Goal: Download file/media

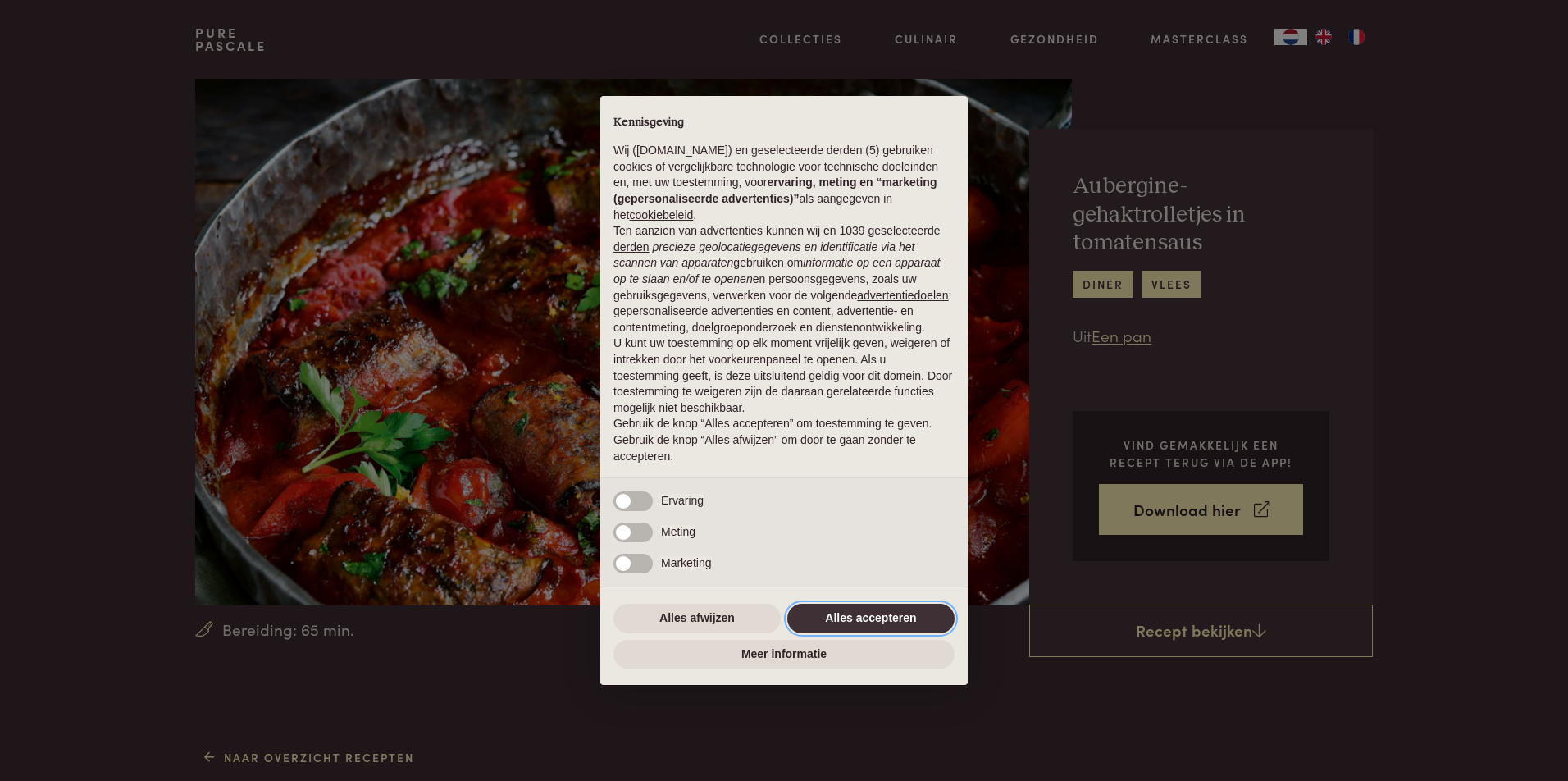
click at [877, 614] on button "Alles accepteren" at bounding box center [871, 618] width 168 height 30
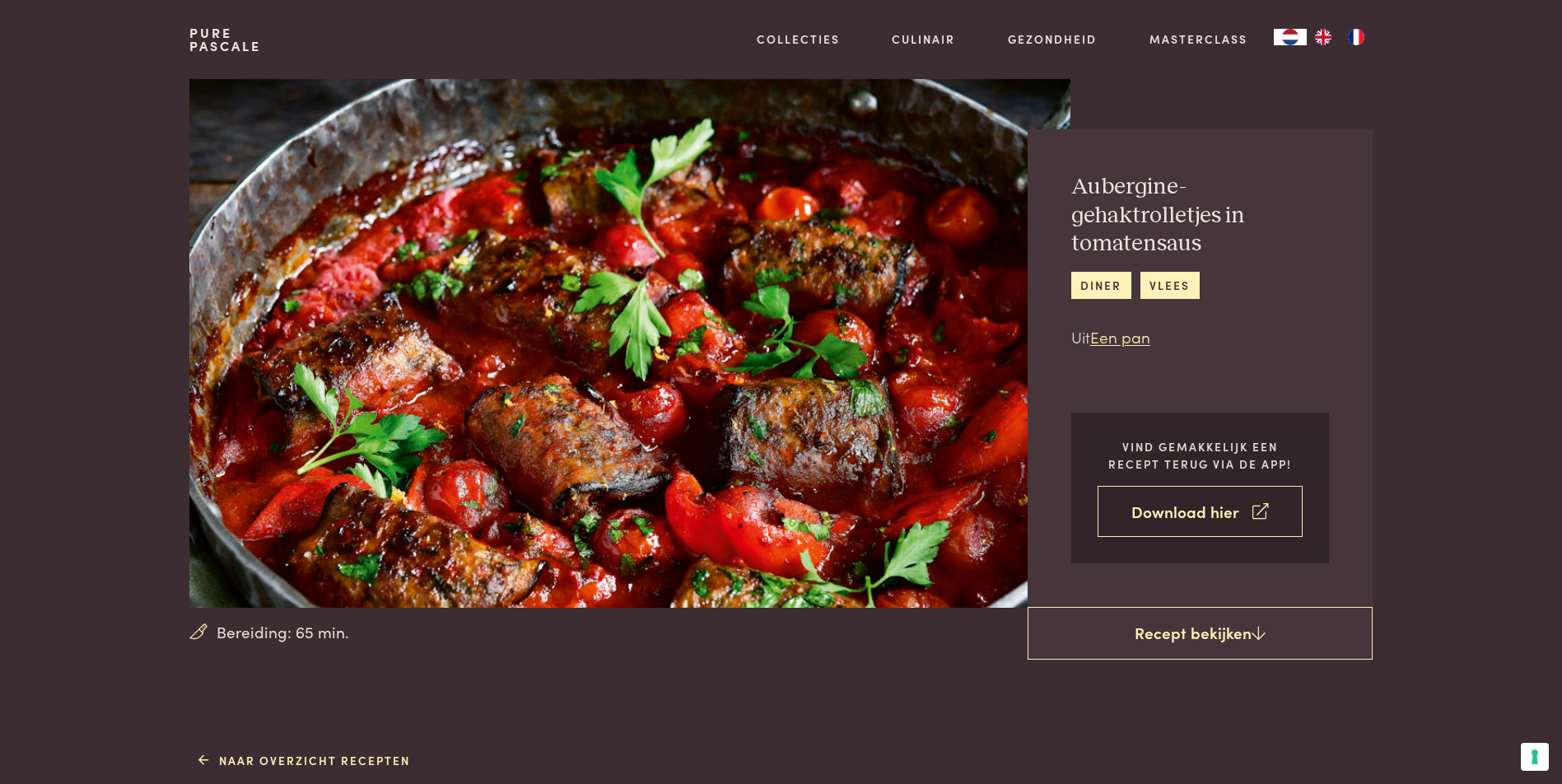
click at [1175, 510] on link "Download hier" at bounding box center [1200, 512] width 205 height 52
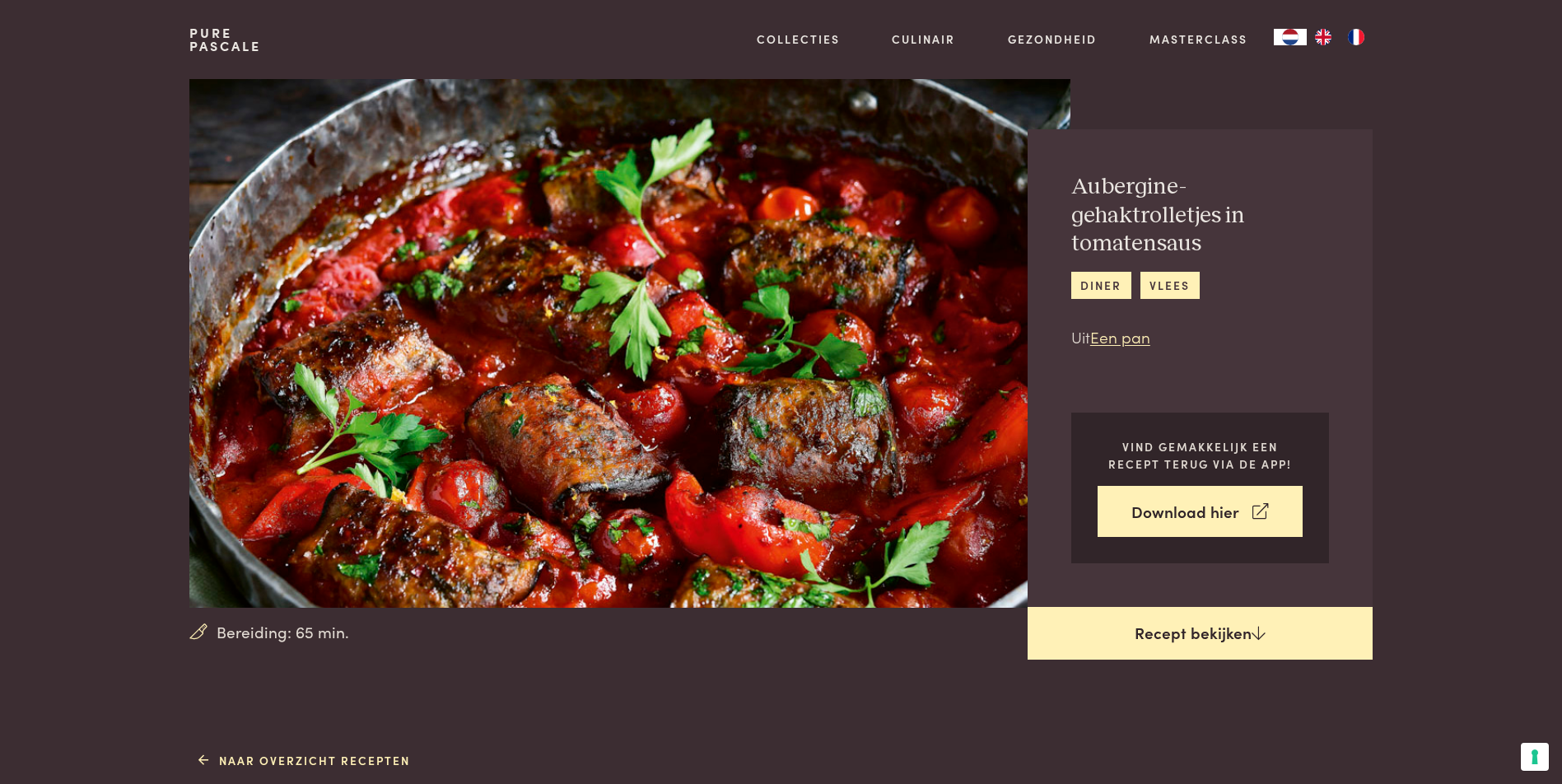
click at [1256, 630] on icon at bounding box center [1258, 633] width 14 height 16
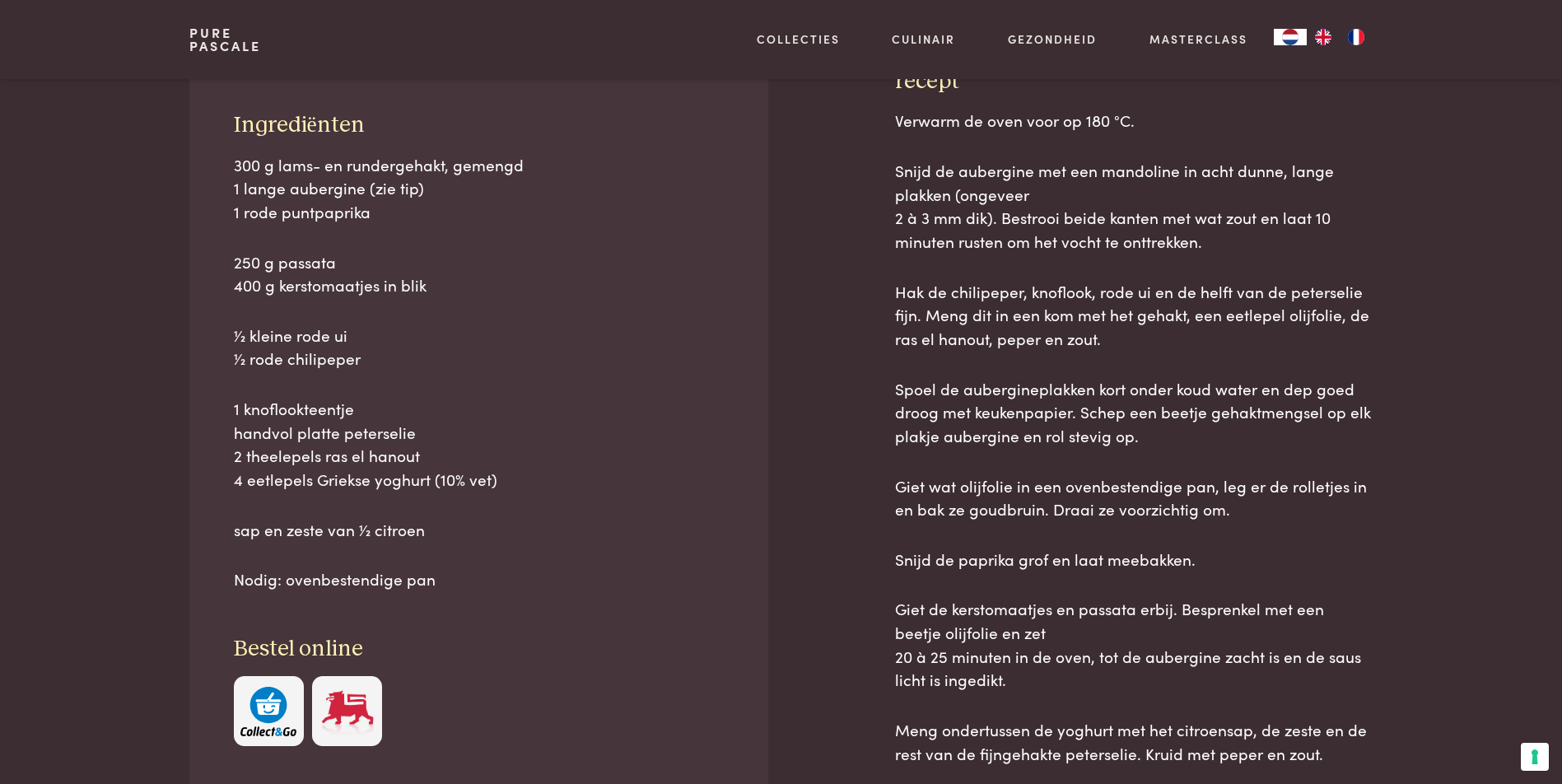
scroll to position [746, 0]
click at [700, 100] on div "Ingrediënten 300 g lams- en rundergehakt, gemengd 1 lange aubergine (zie tip) 1…" at bounding box center [479, 428] width 578 height 723
drag, startPoint x: 1126, startPoint y: 13, endPoint x: 651, endPoint y: 352, distance: 583.6
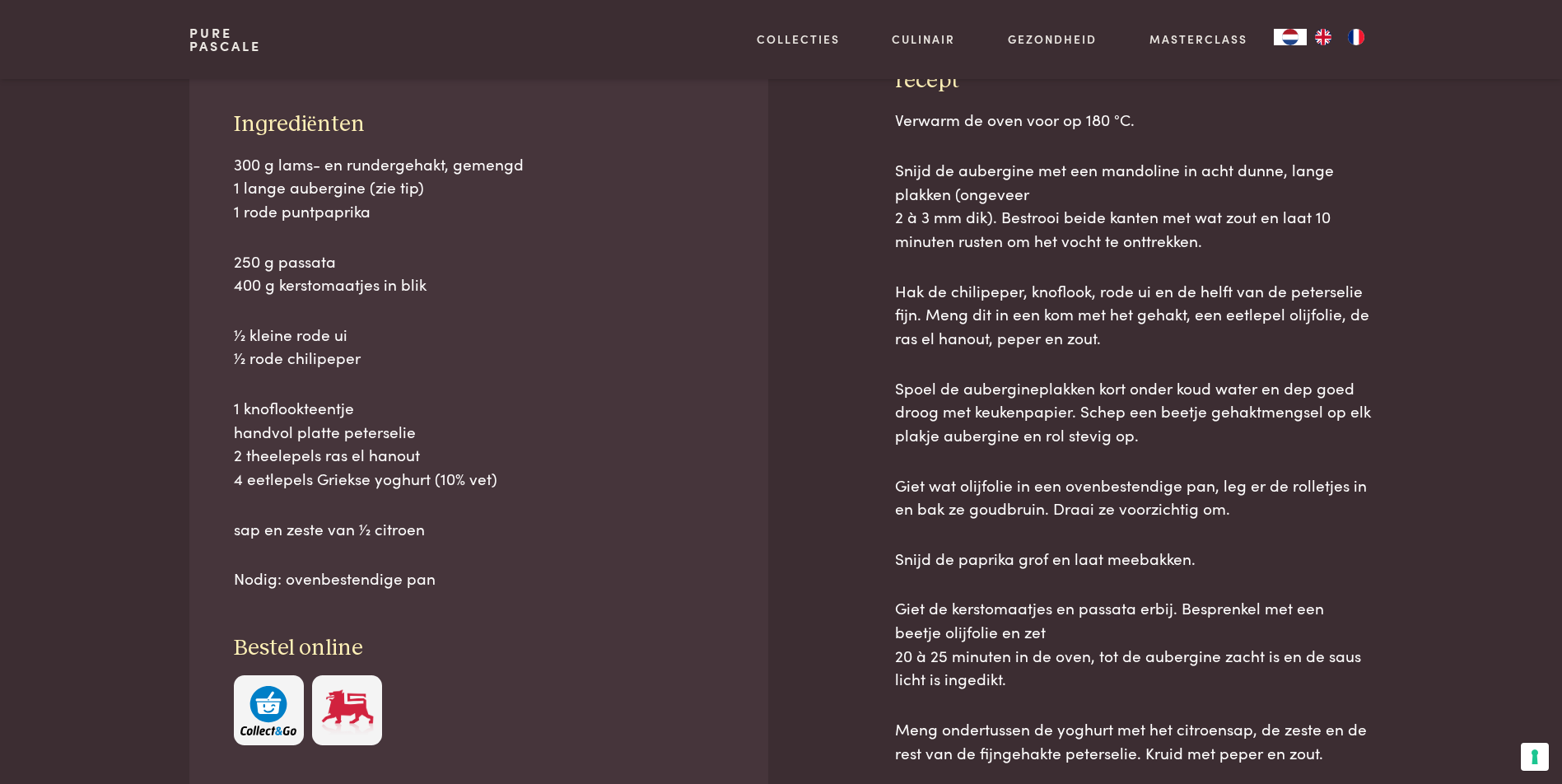
click at [651, 352] on p "1⁄2 kleine rode ui 1⁄2 rode chilipeper" at bounding box center [479, 346] width 491 height 47
